Goal: Information Seeking & Learning: Learn about a topic

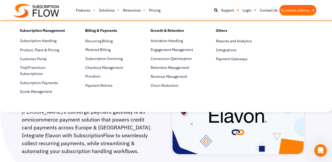
click at [90, 9] on link "Features" at bounding box center [85, 10] width 23 height 11
click at [103, 57] on link "Subscription Invoicing" at bounding box center [108, 59] width 47 height 6
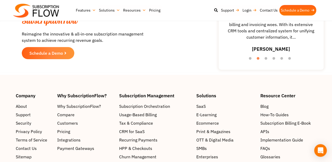
scroll to position [1024, 0]
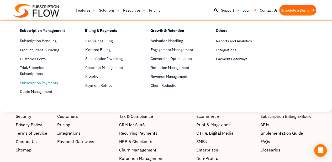
click at [42, 84] on span "Subscription Payments" at bounding box center [39, 83] width 38 height 6
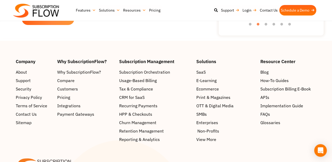
scroll to position [972, 0]
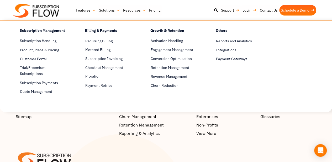
click at [82, 9] on link "Features" at bounding box center [85, 10] width 23 height 11
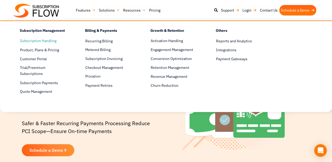
click at [48, 42] on link "Subscription Handling" at bounding box center [43, 41] width 47 height 6
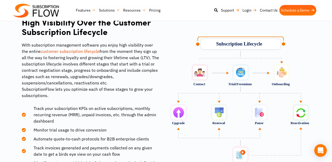
scroll to position [734, 0]
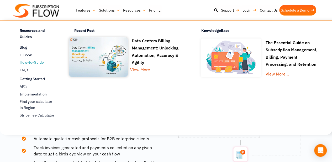
click at [27, 64] on span "How-to-Guide" at bounding box center [32, 63] width 24 height 6
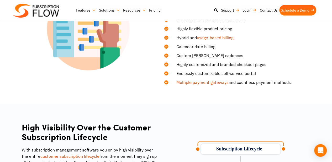
scroll to position [497, 0]
